Goal: Information Seeking & Learning: Learn about a topic

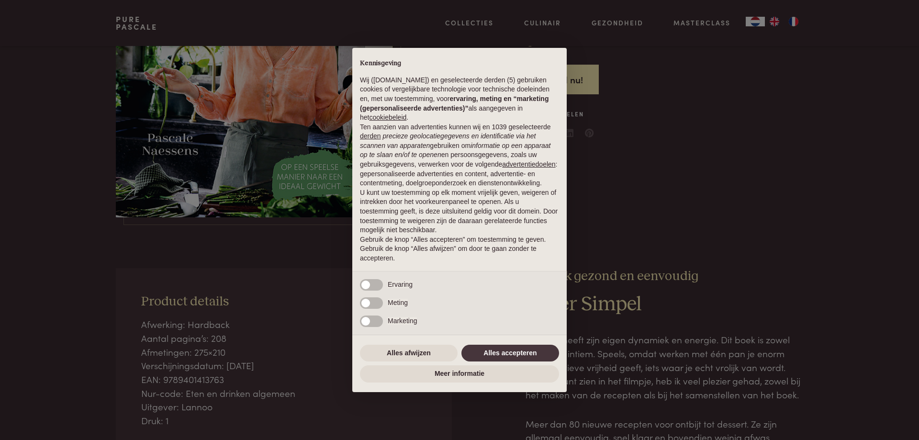
scroll to position [192, 0]
click at [501, 360] on button "Alles accepteren" at bounding box center [510, 353] width 98 height 17
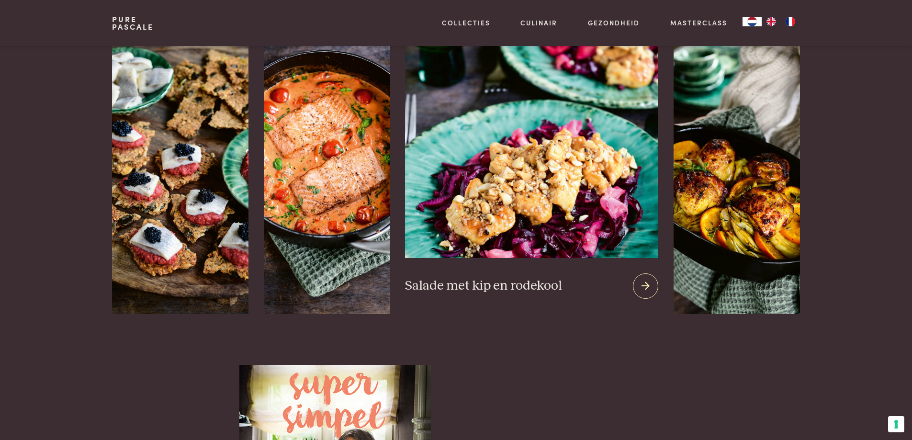
scroll to position [1245, 0]
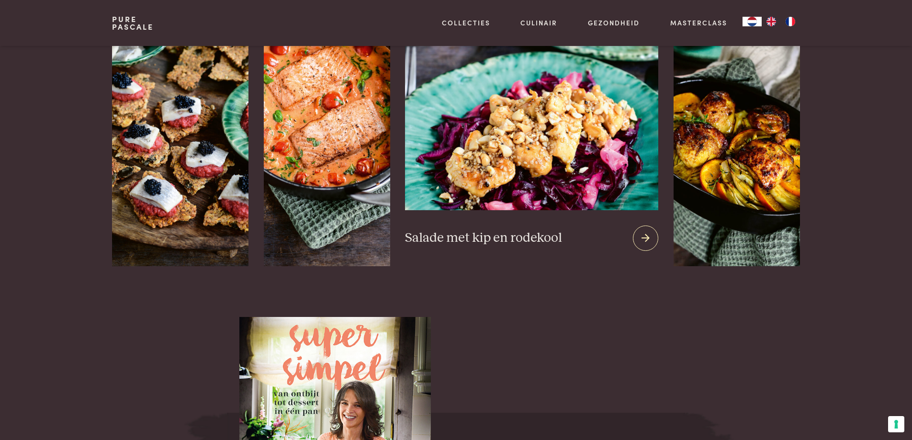
click at [646, 240] on icon at bounding box center [645, 238] width 8 height 14
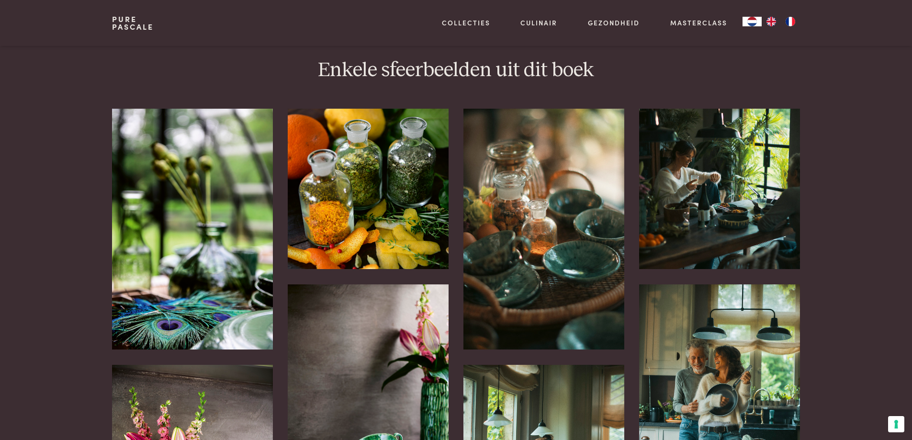
scroll to position [1963, 0]
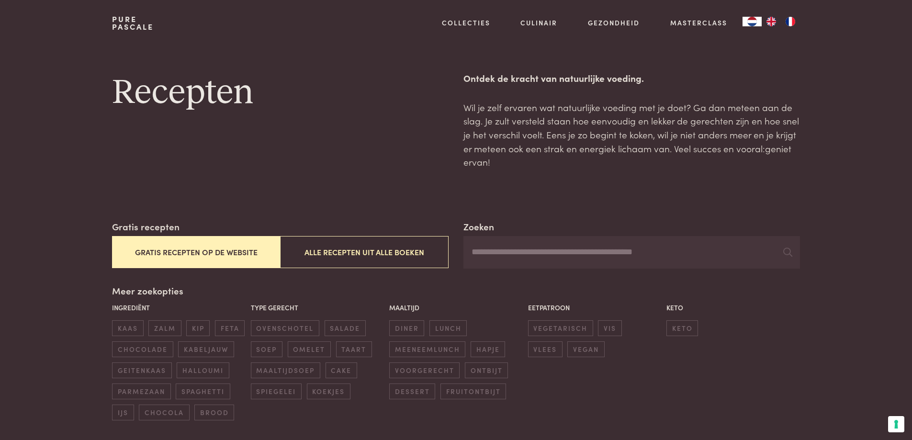
click at [223, 254] on button "Gratis recepten op de website" at bounding box center [196, 252] width 168 height 32
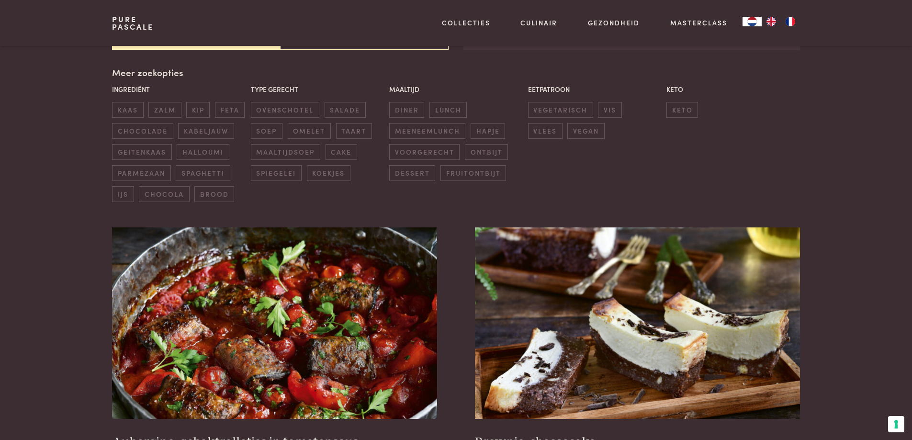
scroll to position [220, 0]
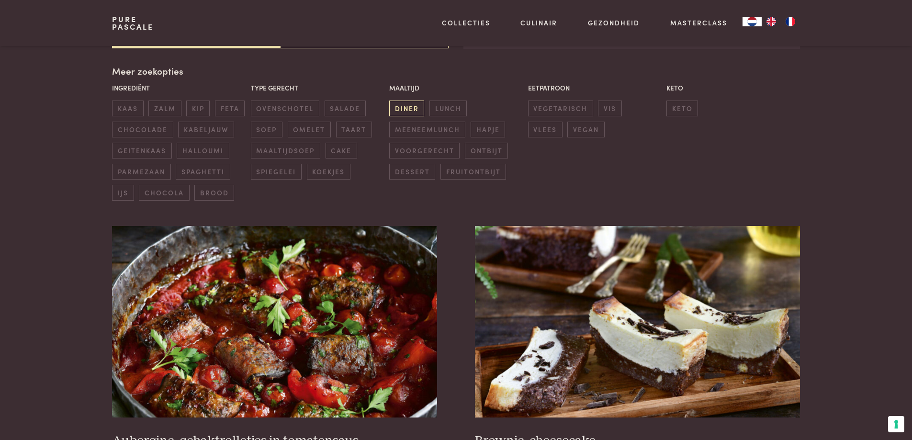
click at [403, 112] on span "diner" at bounding box center [406, 109] width 35 height 16
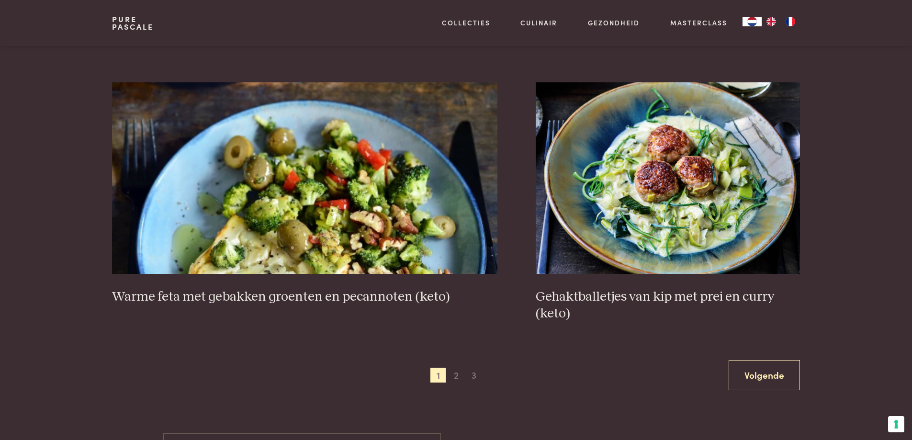
scroll to position [1895, 0]
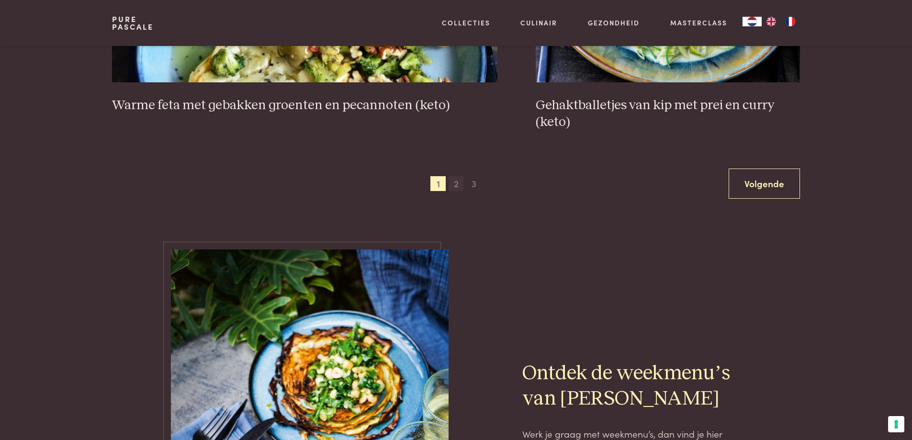
click at [461, 189] on span "2" at bounding box center [455, 183] width 15 height 15
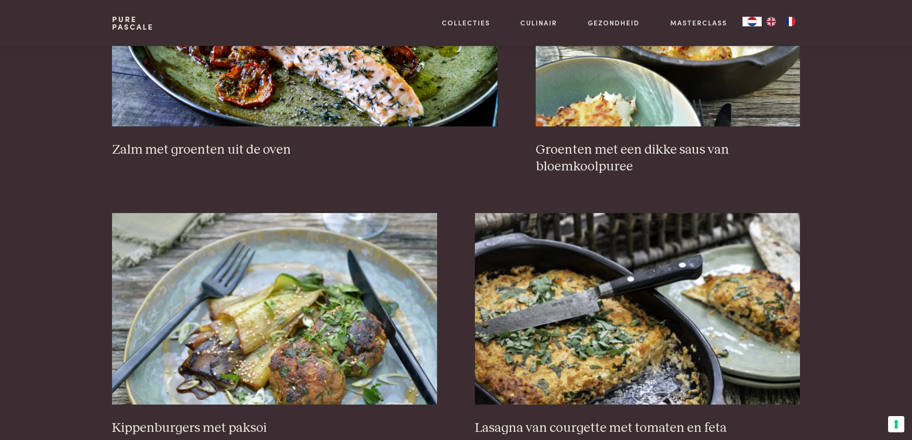
scroll to position [1081, 0]
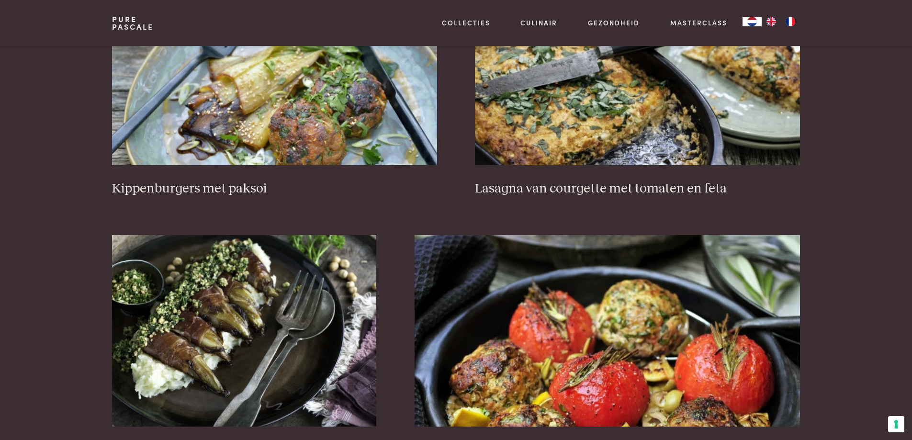
scroll to position [1320, 0]
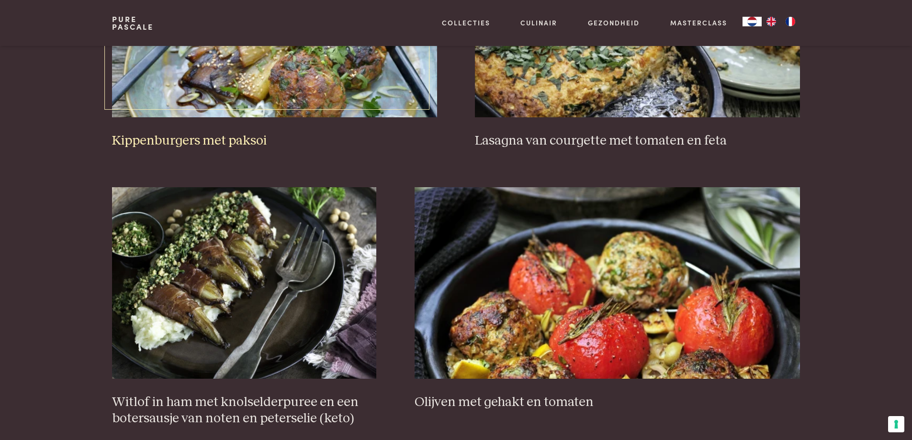
click at [171, 142] on h3 "Kippenburgers met paksoi" at bounding box center [274, 141] width 324 height 17
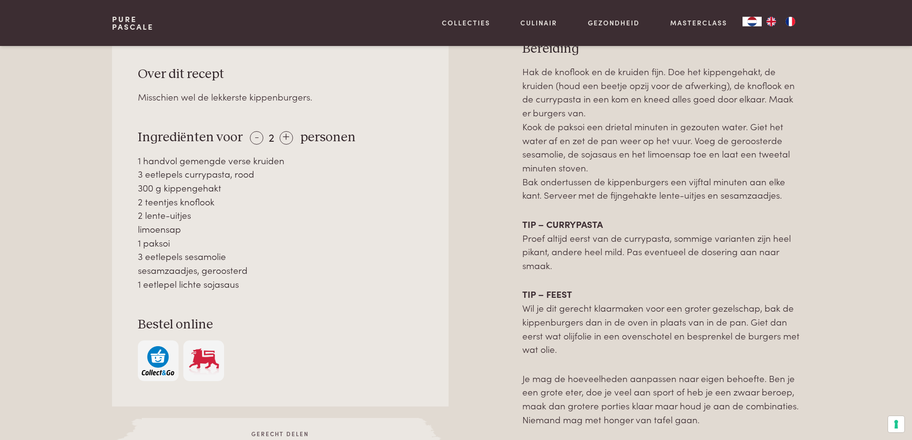
scroll to position [479, 0]
